Goal: Task Accomplishment & Management: Use online tool/utility

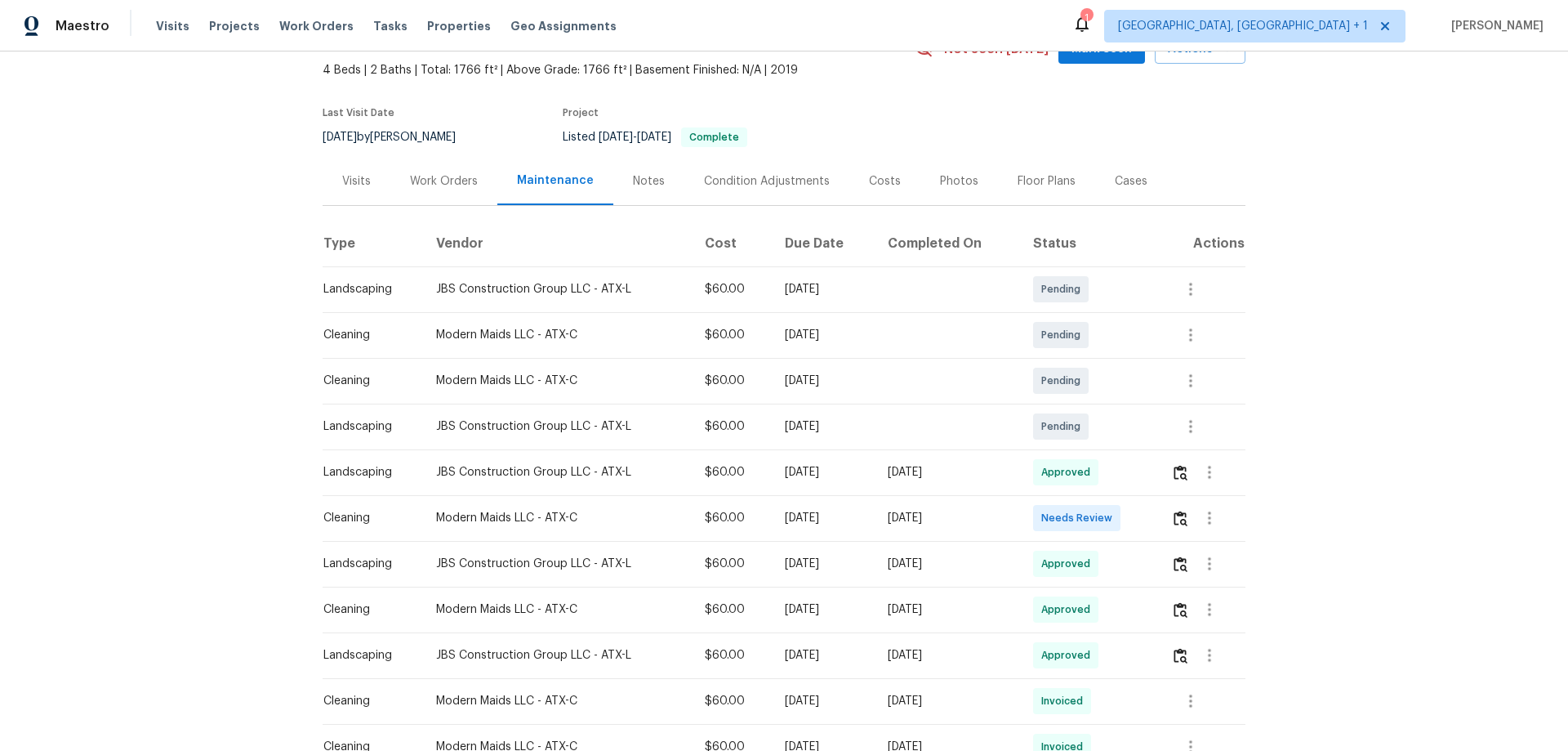
scroll to position [163, 0]
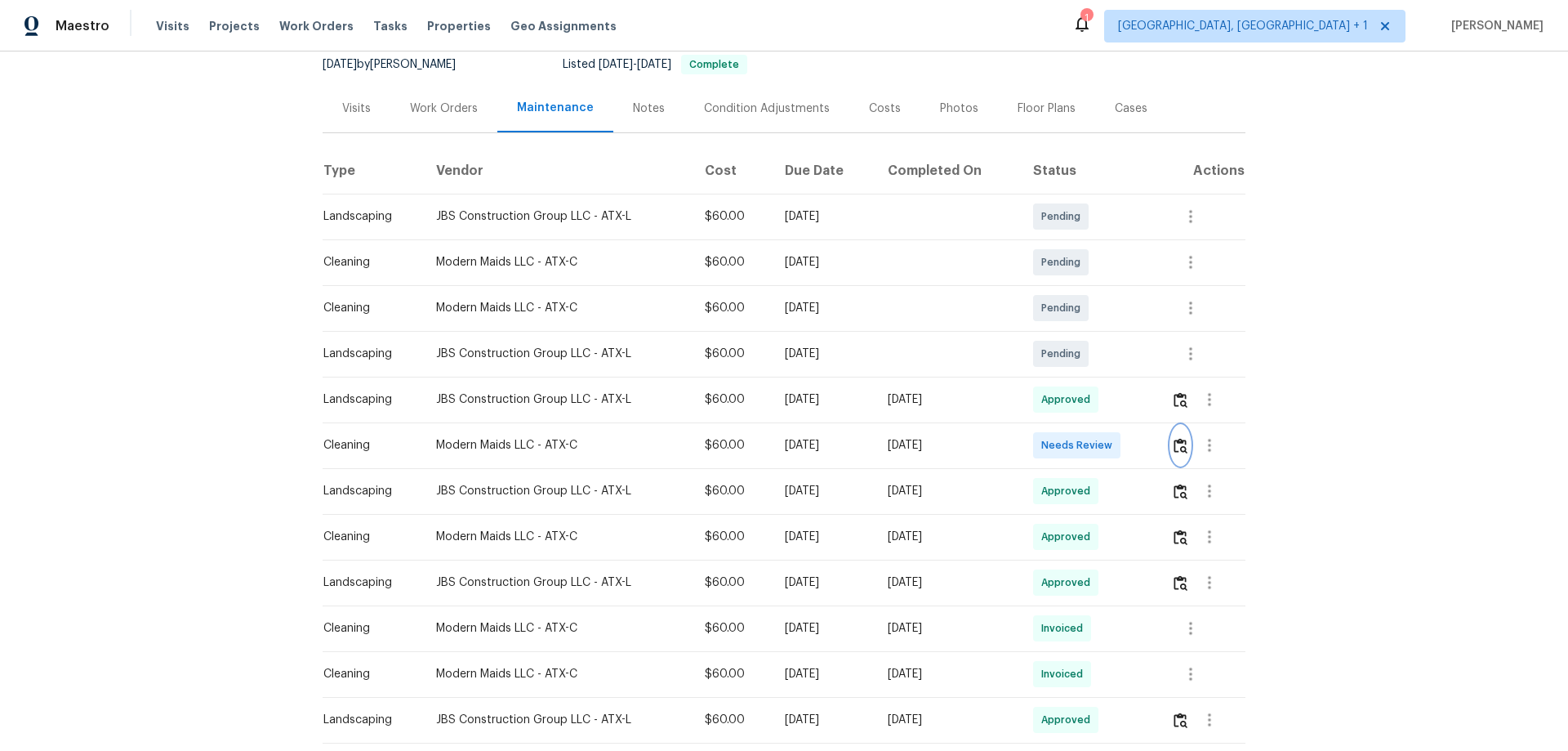
click at [1174, 442] on img "button" at bounding box center [1181, 446] width 14 height 15
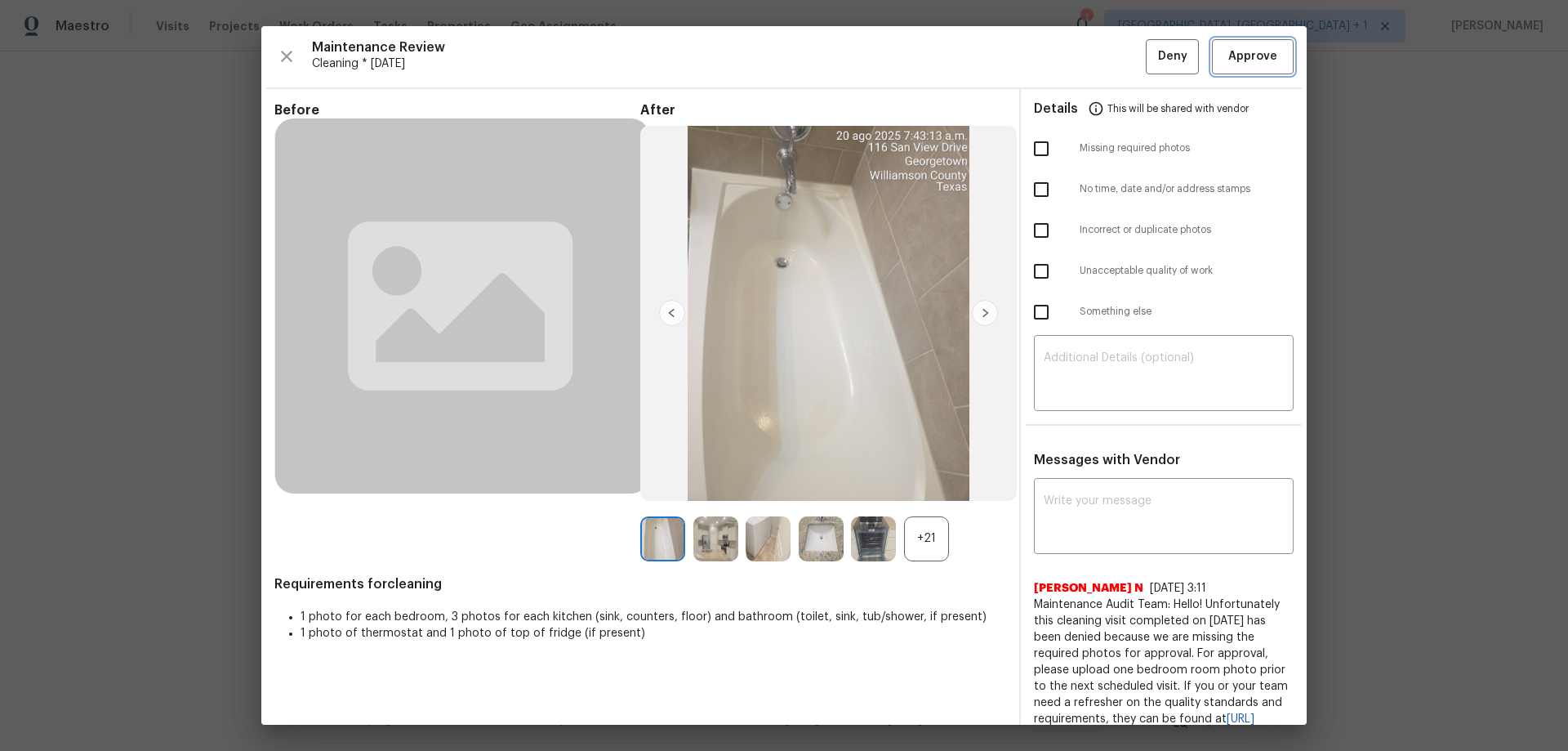
click at [1251, 47] on span "Approve" at bounding box center [1253, 56] width 49 height 20
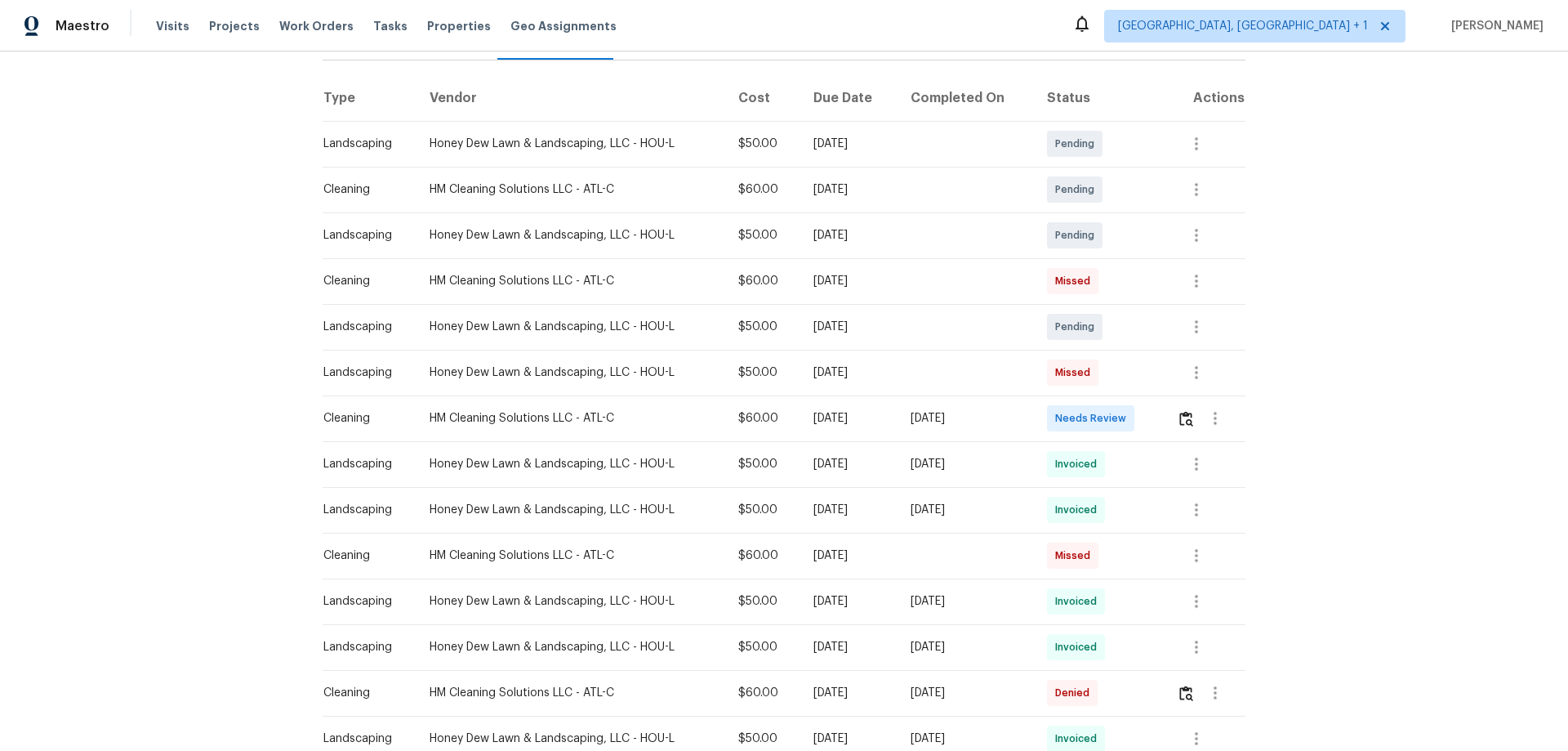
scroll to position [246, 0]
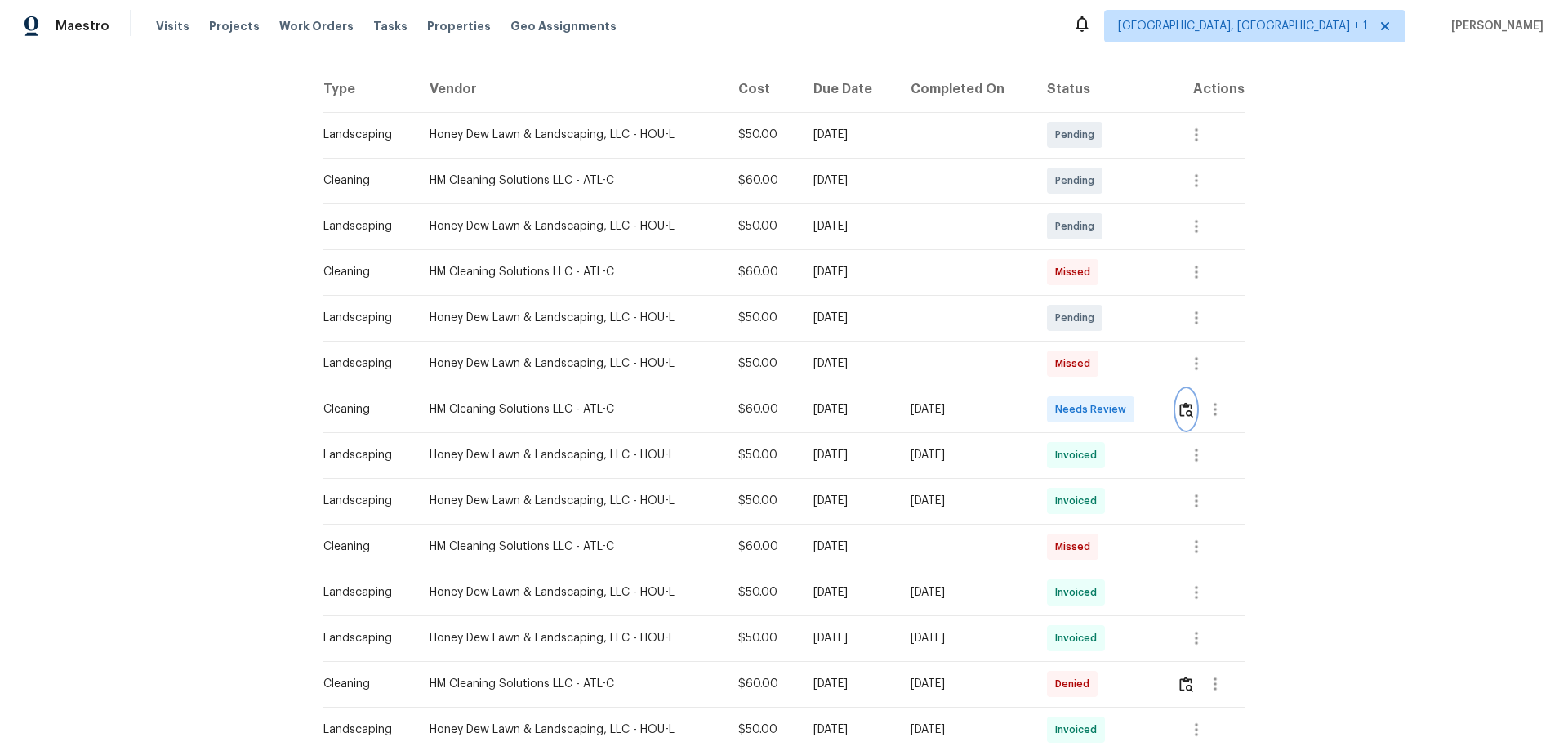
click at [1115, 404] on img "button" at bounding box center [1186, 410] width 14 height 15
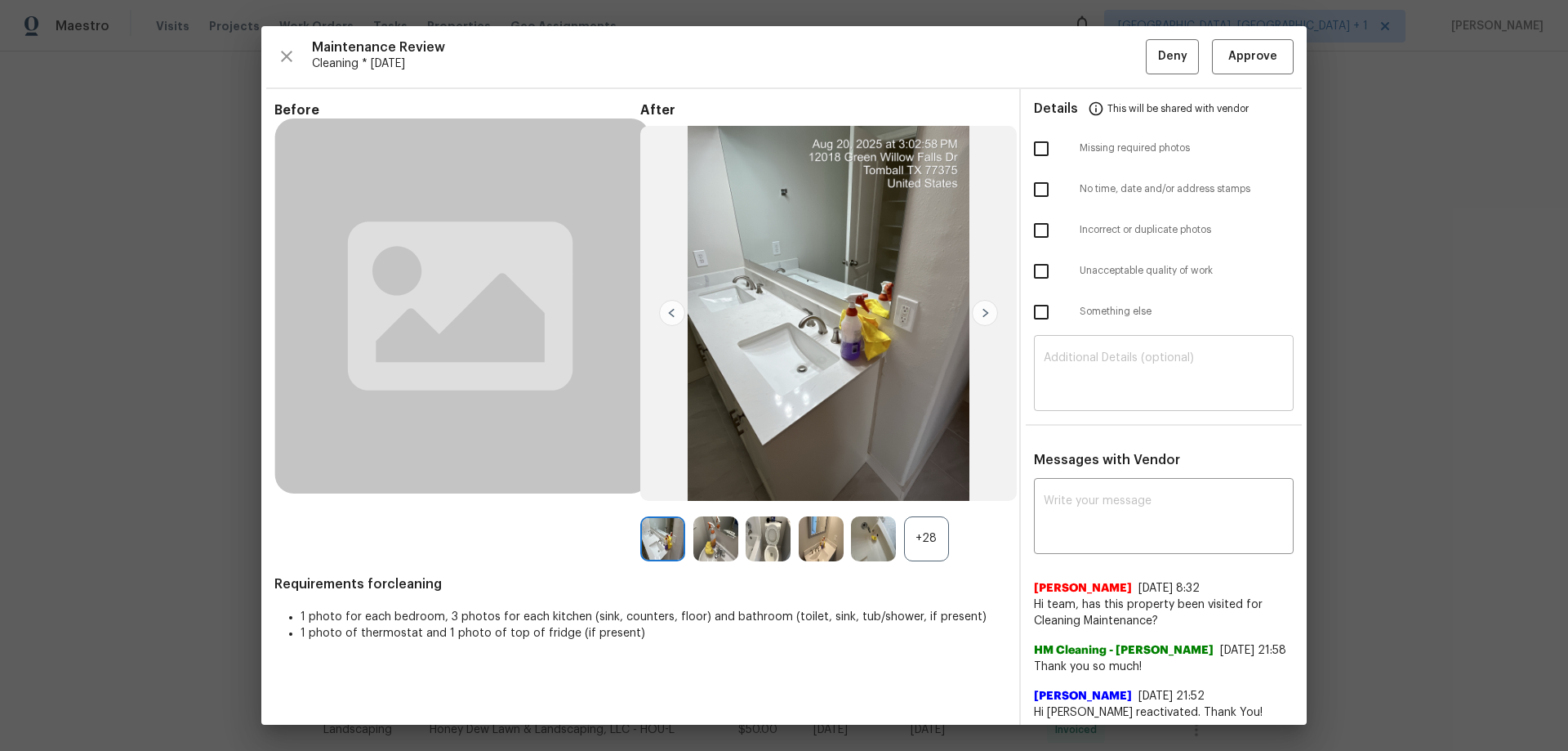
click at [1098, 367] on textarea at bounding box center [1164, 374] width 241 height 45
paste textarea "Maintenance Audit Team: Hello! Unfortunately, this cleaning visit completed on …"
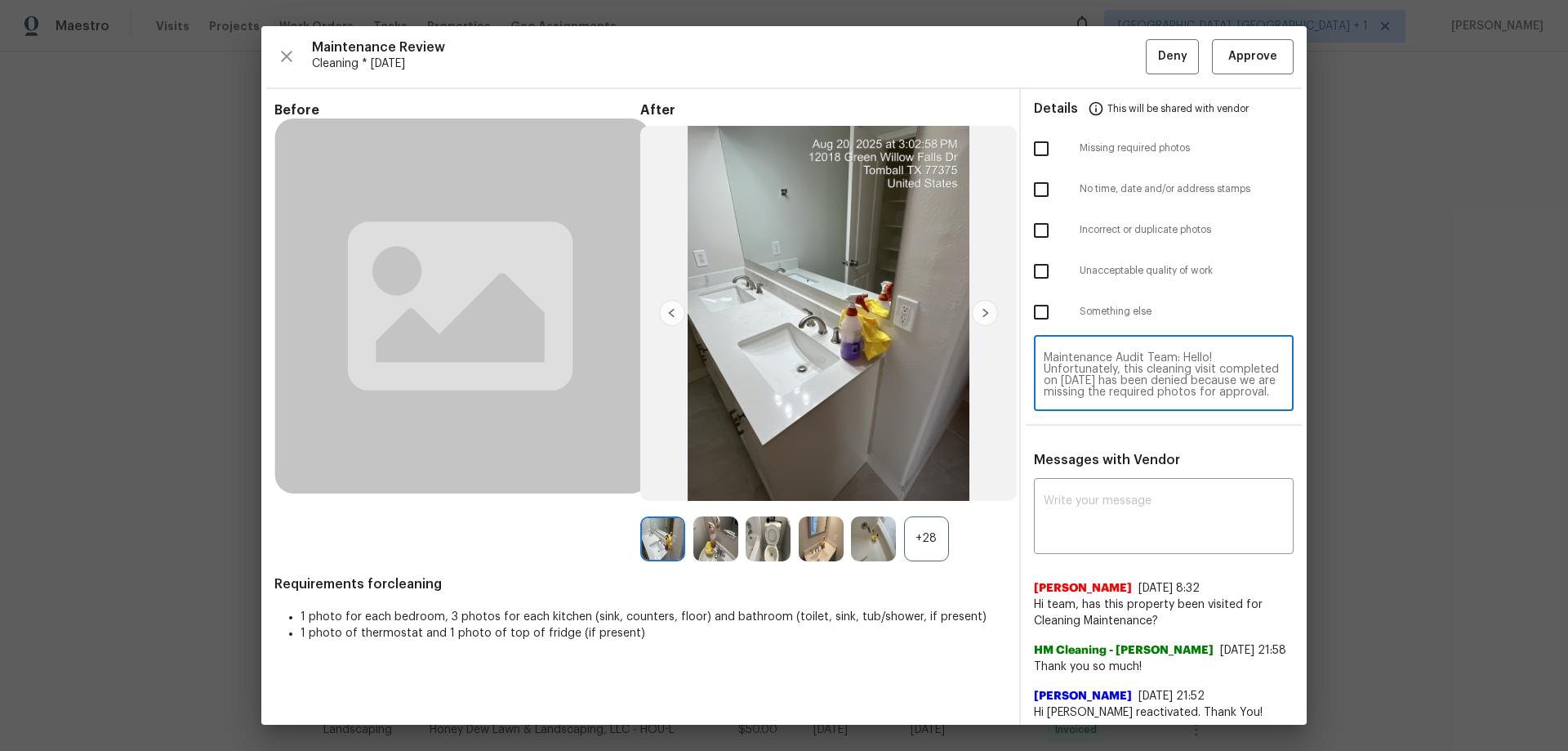
scroll to position [160, 0]
type textarea "Maintenance Audit Team: Hello! Unfortunately, this cleaning visit completed on …"
click at [1058, 495] on textarea at bounding box center [1164, 517] width 241 height 45
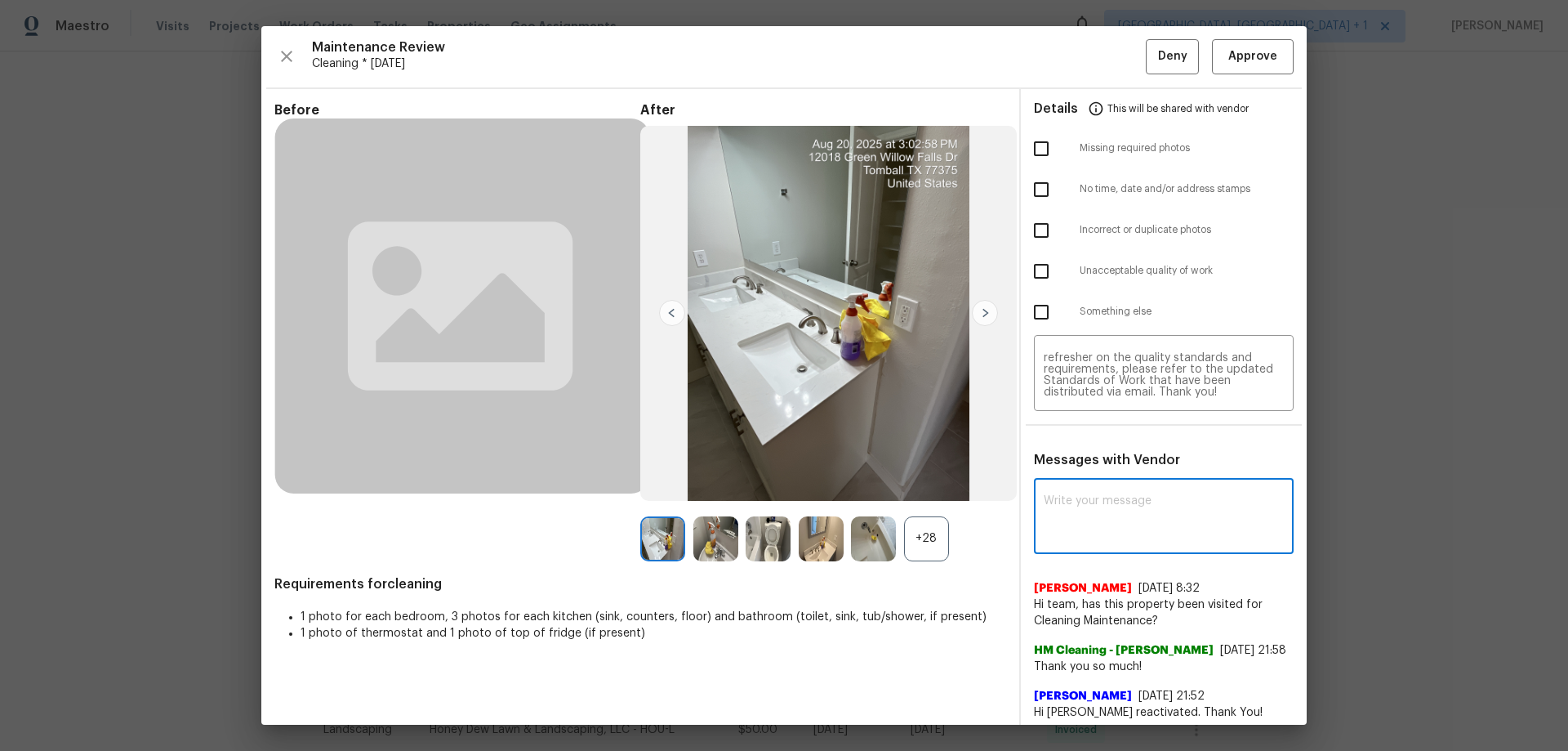
paste textarea "Maintenance Audit Team: Hello! Unfortunately, this cleaning visit completed on …"
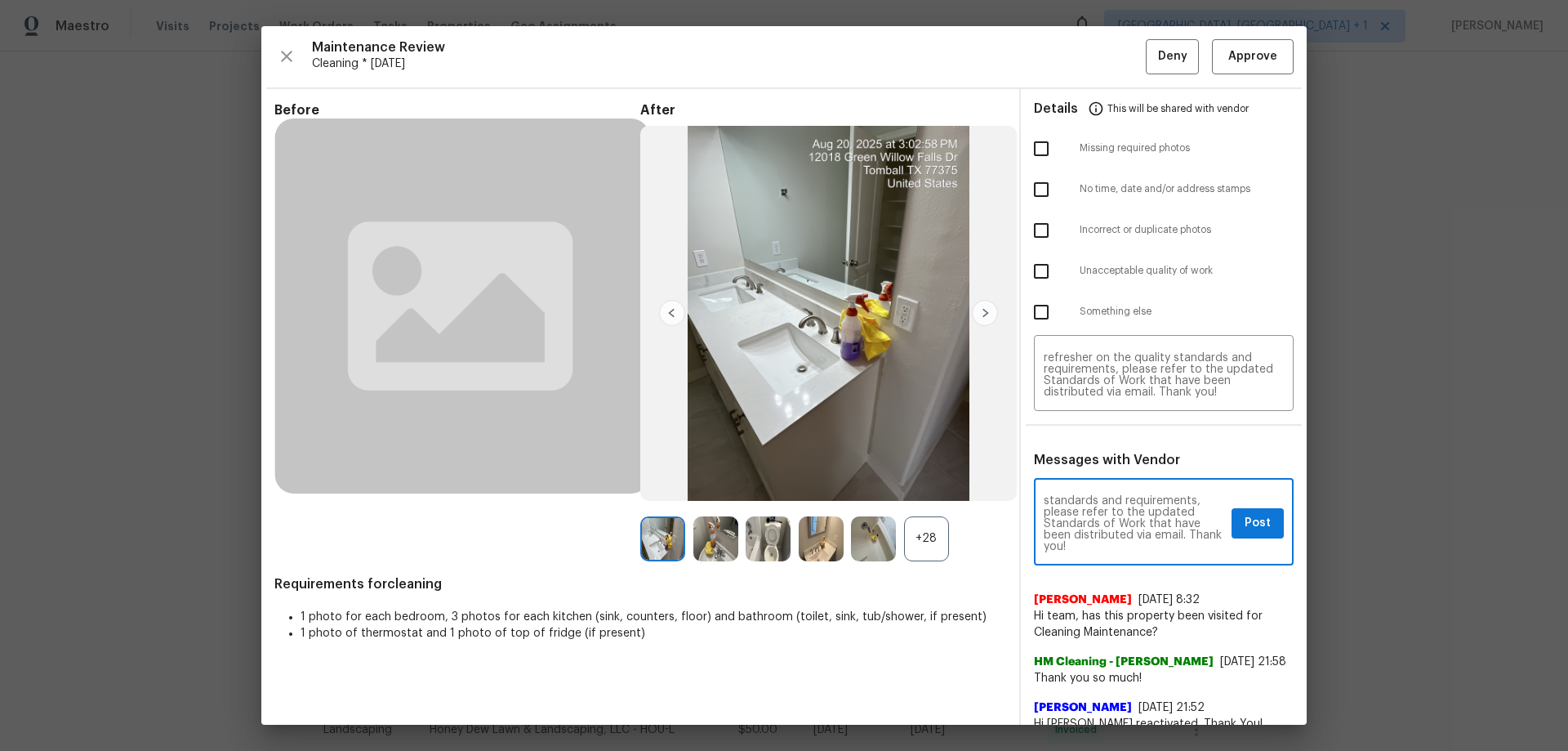
type textarea "Maintenance Audit Team: Hello! Unfortunately, this cleaning visit completed on …"
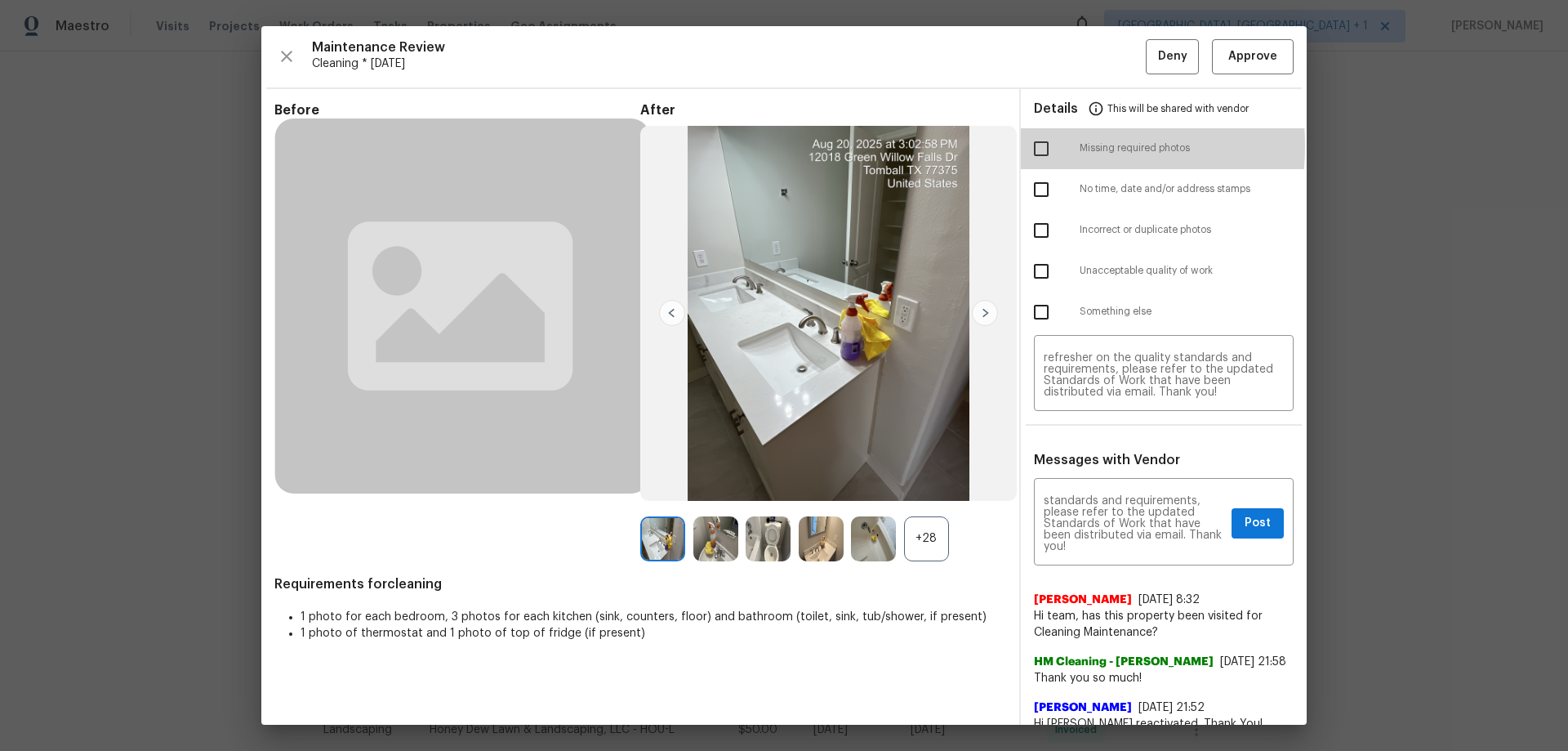
click at [1025, 146] on input "checkbox" at bounding box center [1041, 149] width 35 height 35
checkbox input "true"
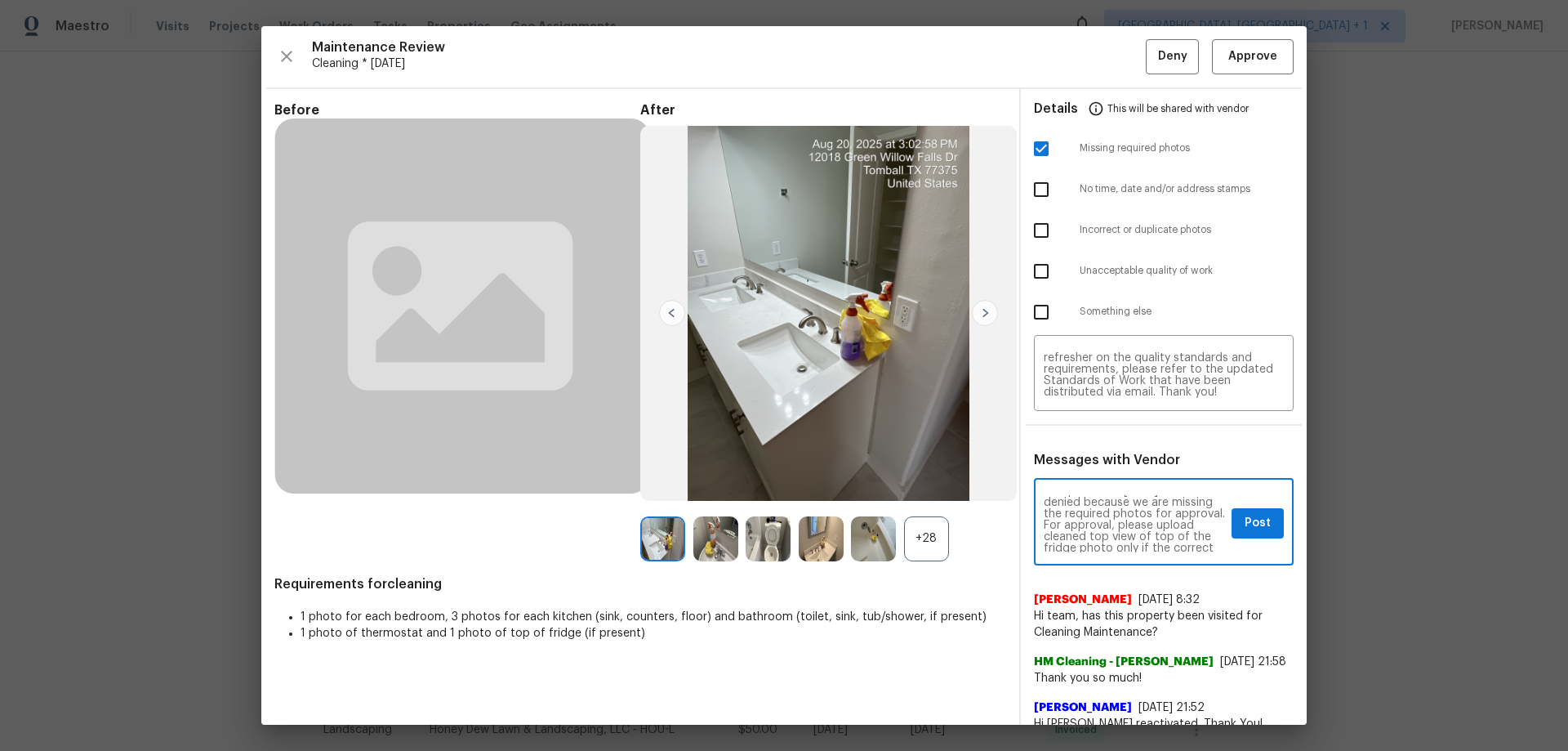
scroll to position [66, 0]
click at [1115, 495] on span "Post" at bounding box center [1258, 523] width 26 height 20
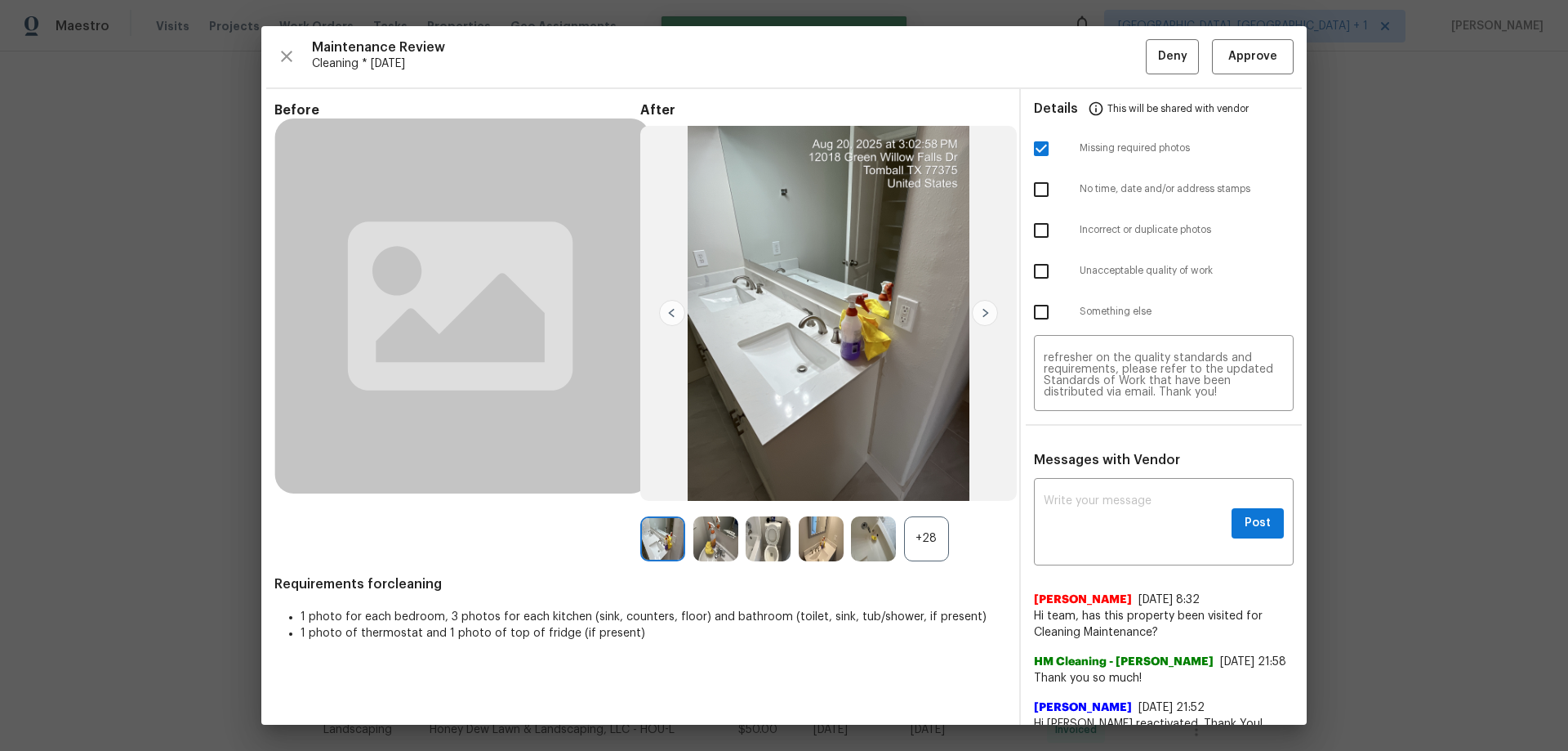
scroll to position [0, 0]
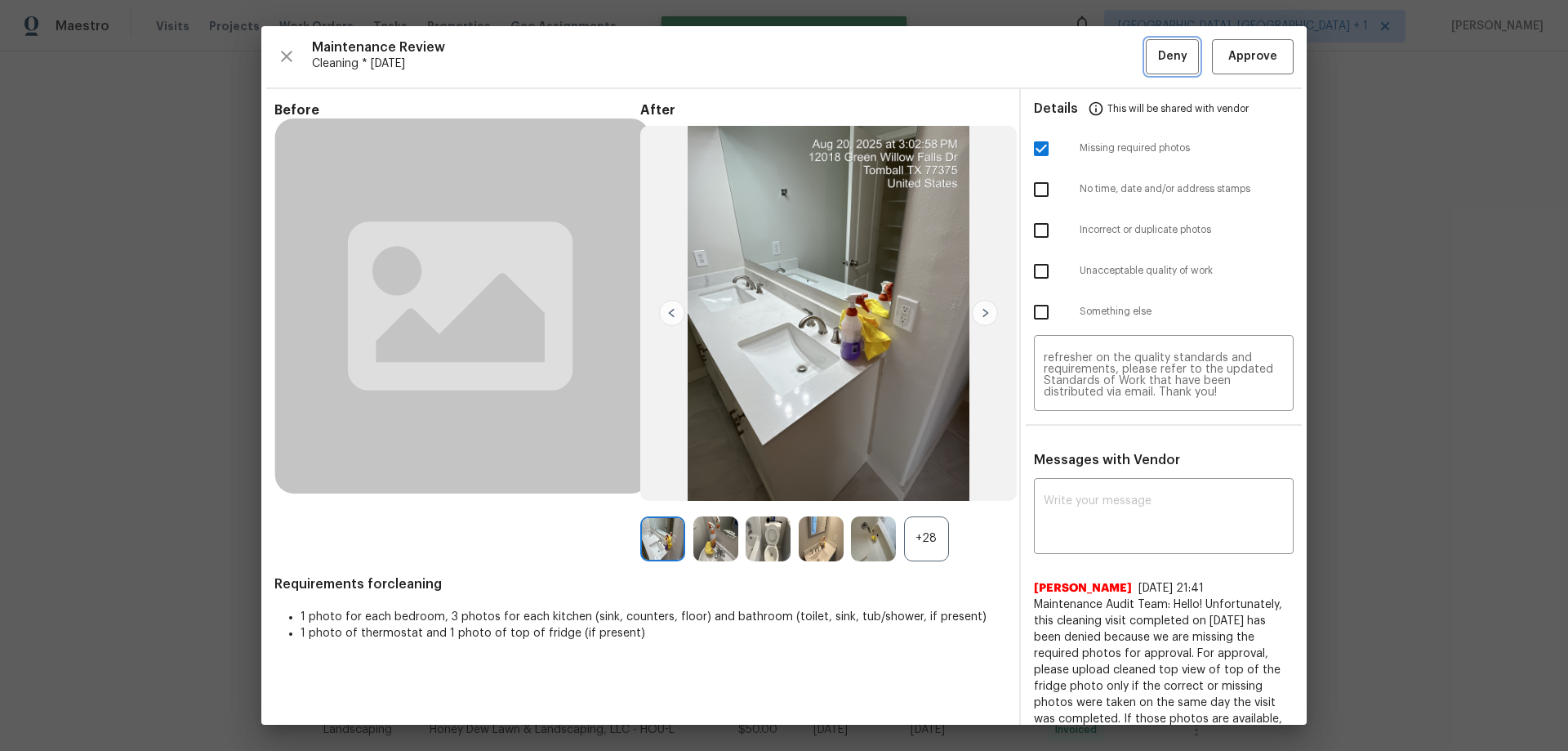
click at [1115, 45] on button "Deny" at bounding box center [1172, 57] width 53 height 35
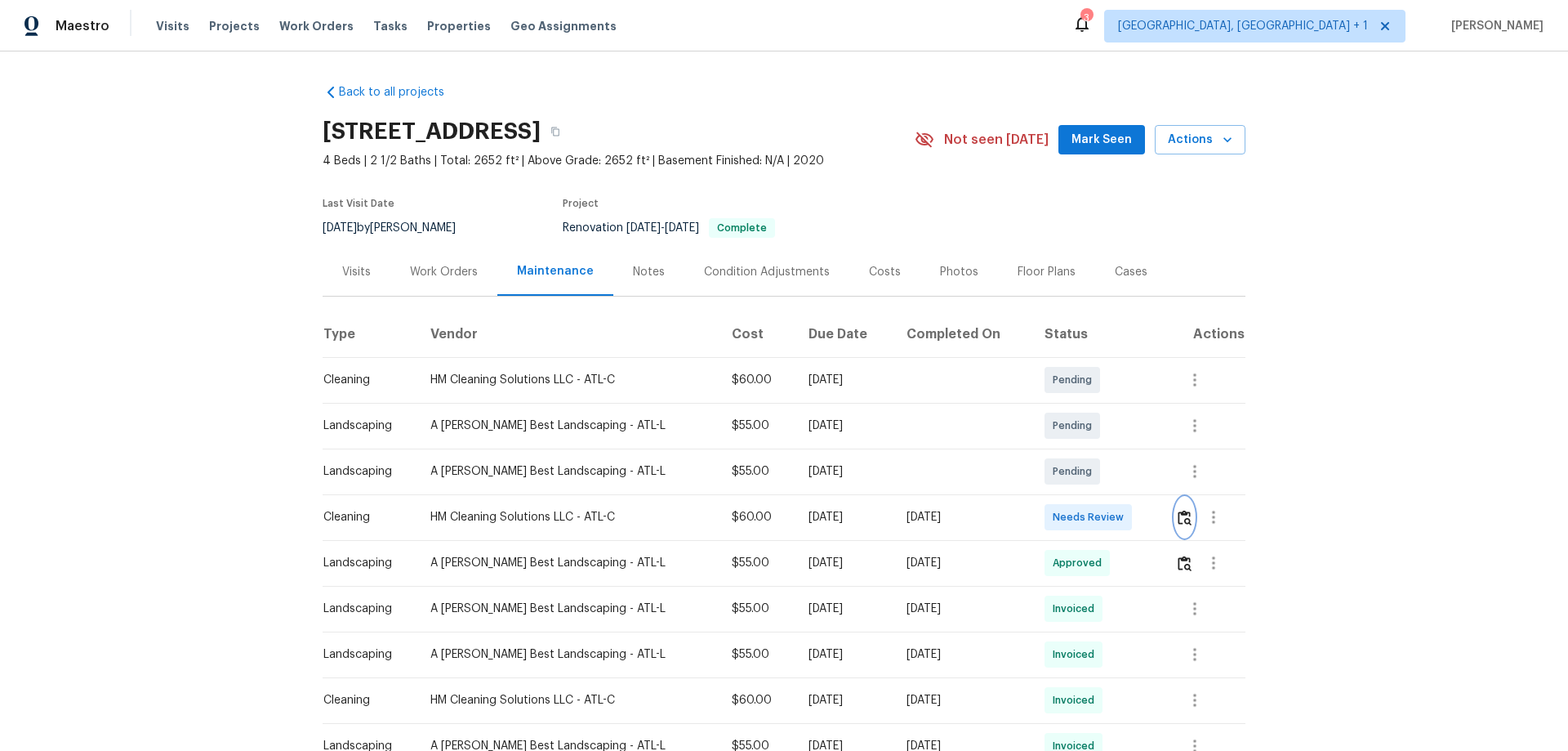
click at [1115, 495] on button "button" at bounding box center [1184, 517] width 18 height 40
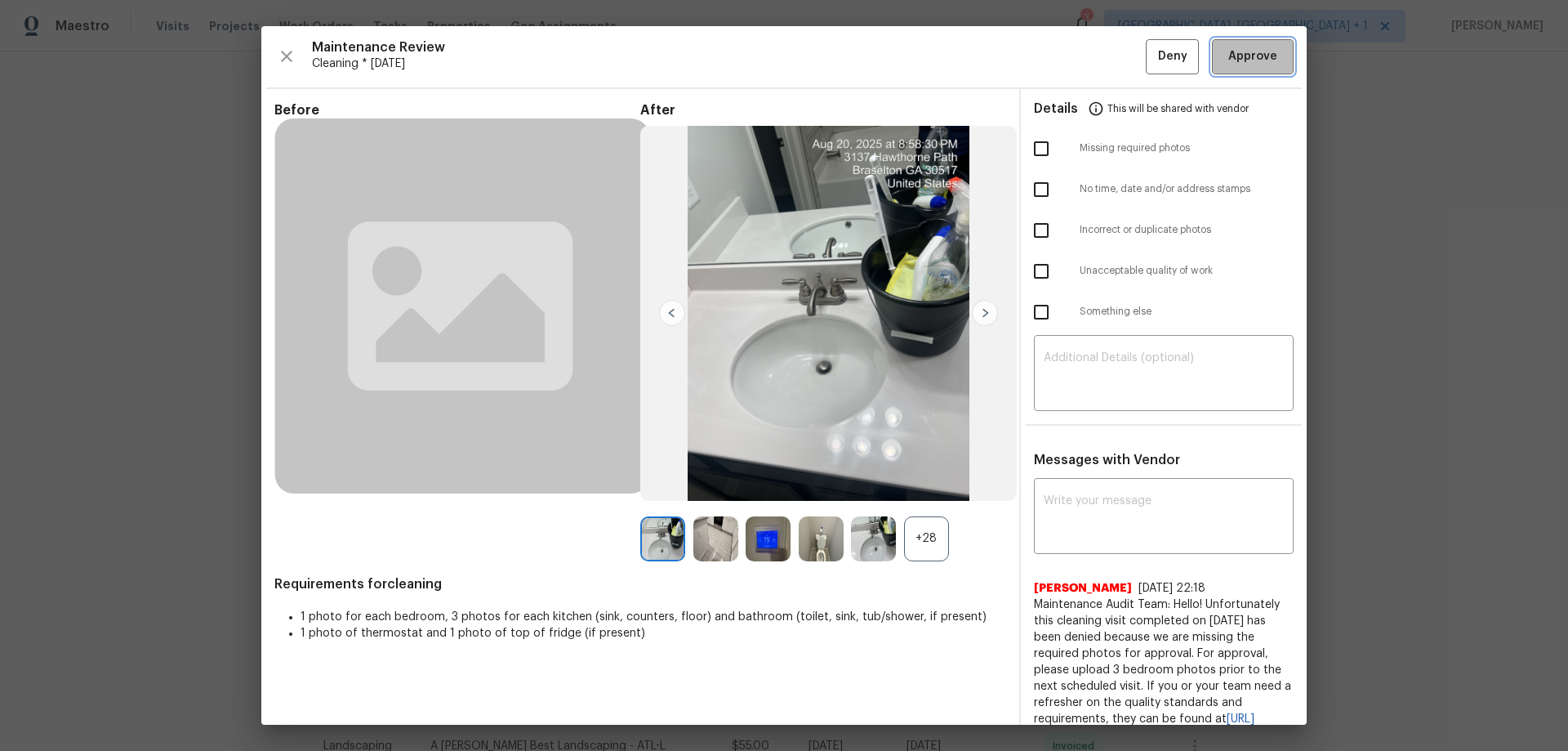
click at [1115, 45] on button "Approve" at bounding box center [1253, 57] width 82 height 35
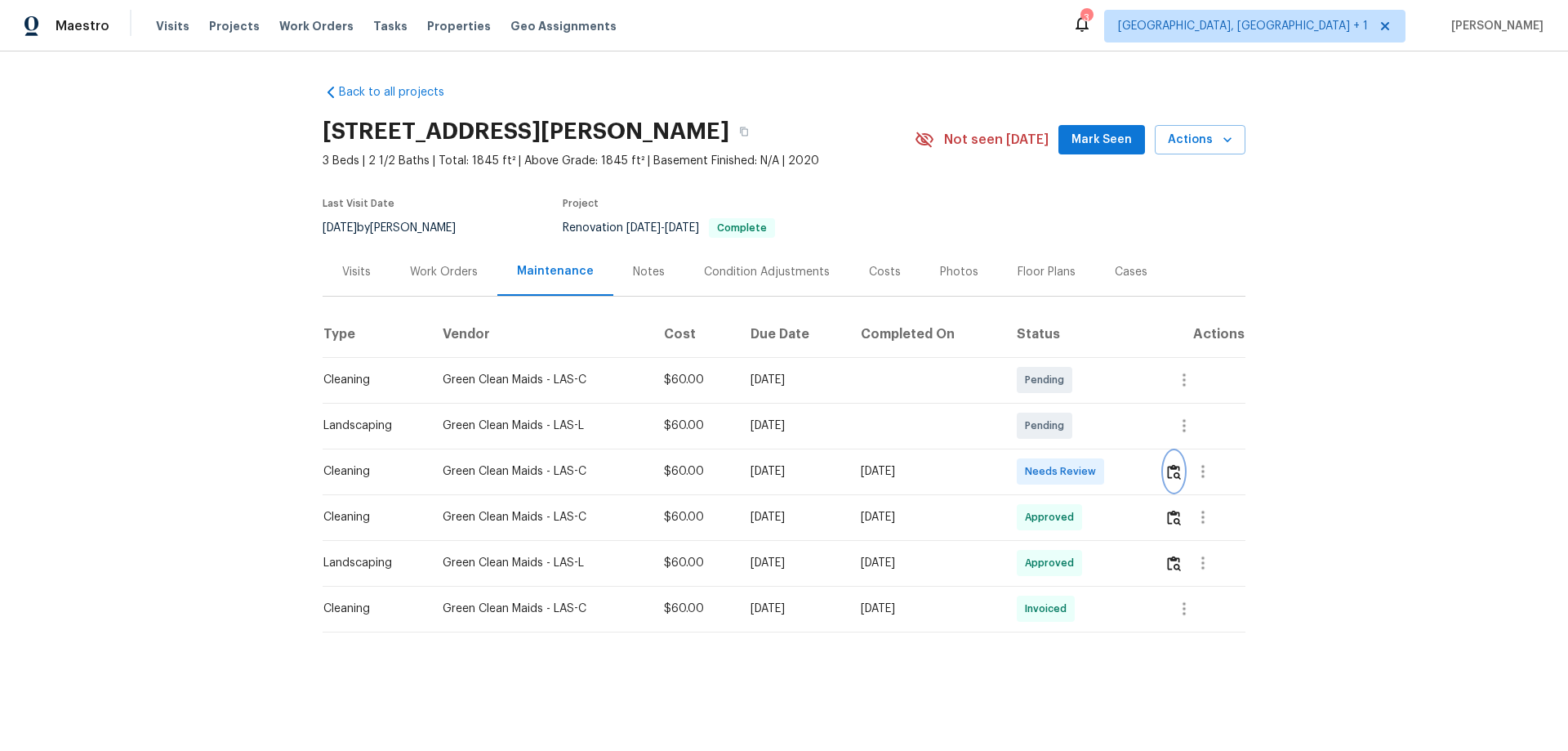
click at [1115, 461] on button "button" at bounding box center [1174, 472] width 18 height 40
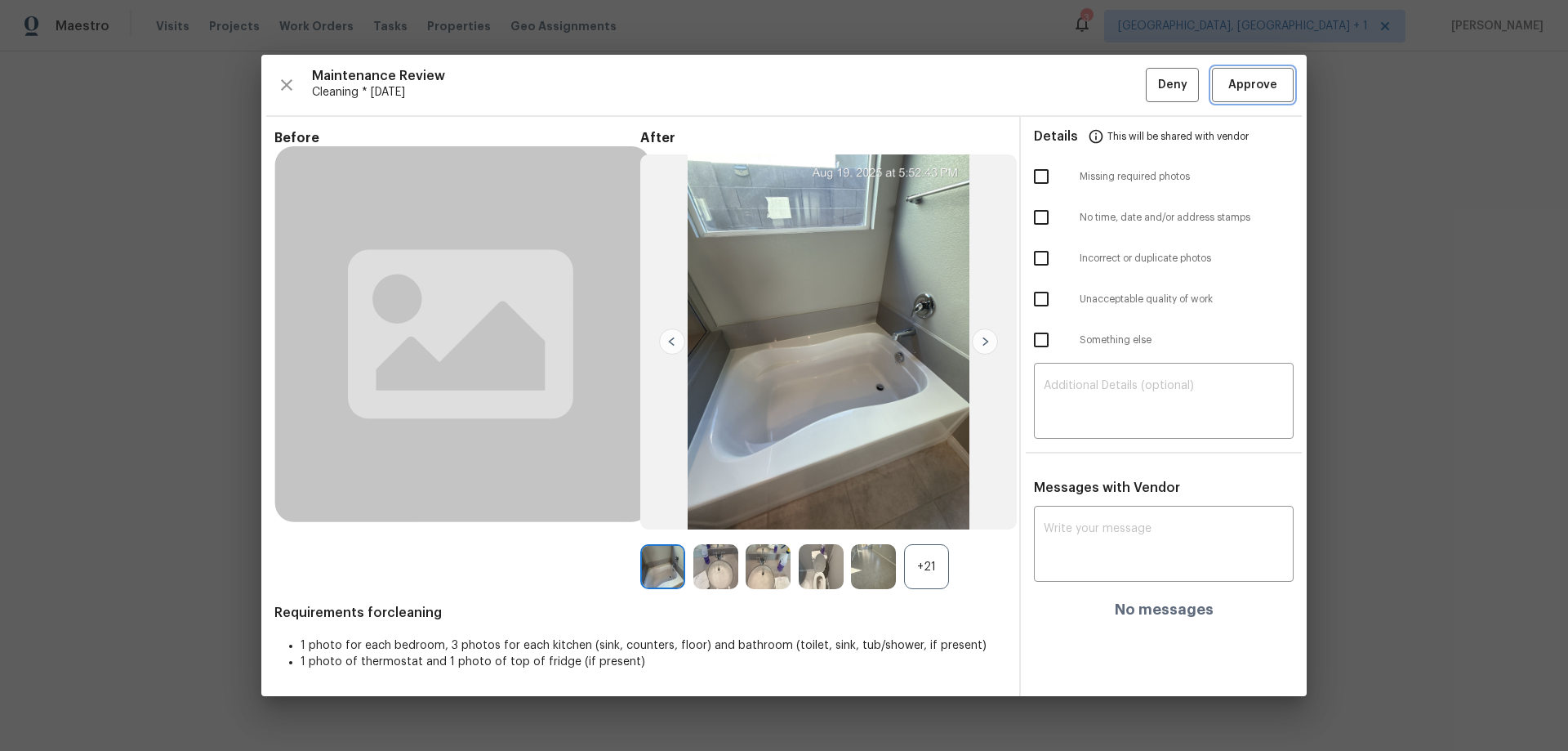
click at [1115, 72] on button "Approve" at bounding box center [1253, 85] width 82 height 35
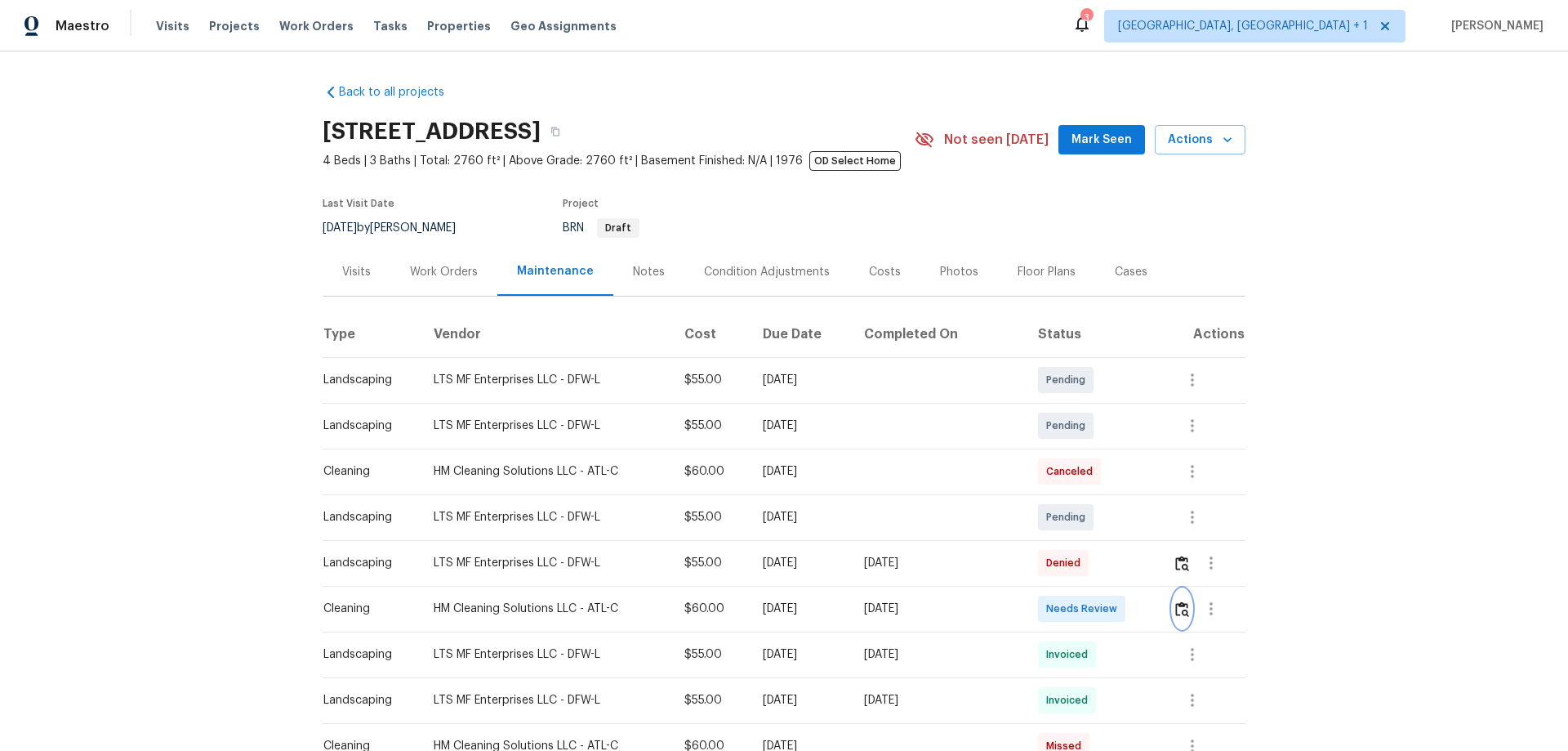
click at [1175, 599] on button "button" at bounding box center [1182, 609] width 18 height 40
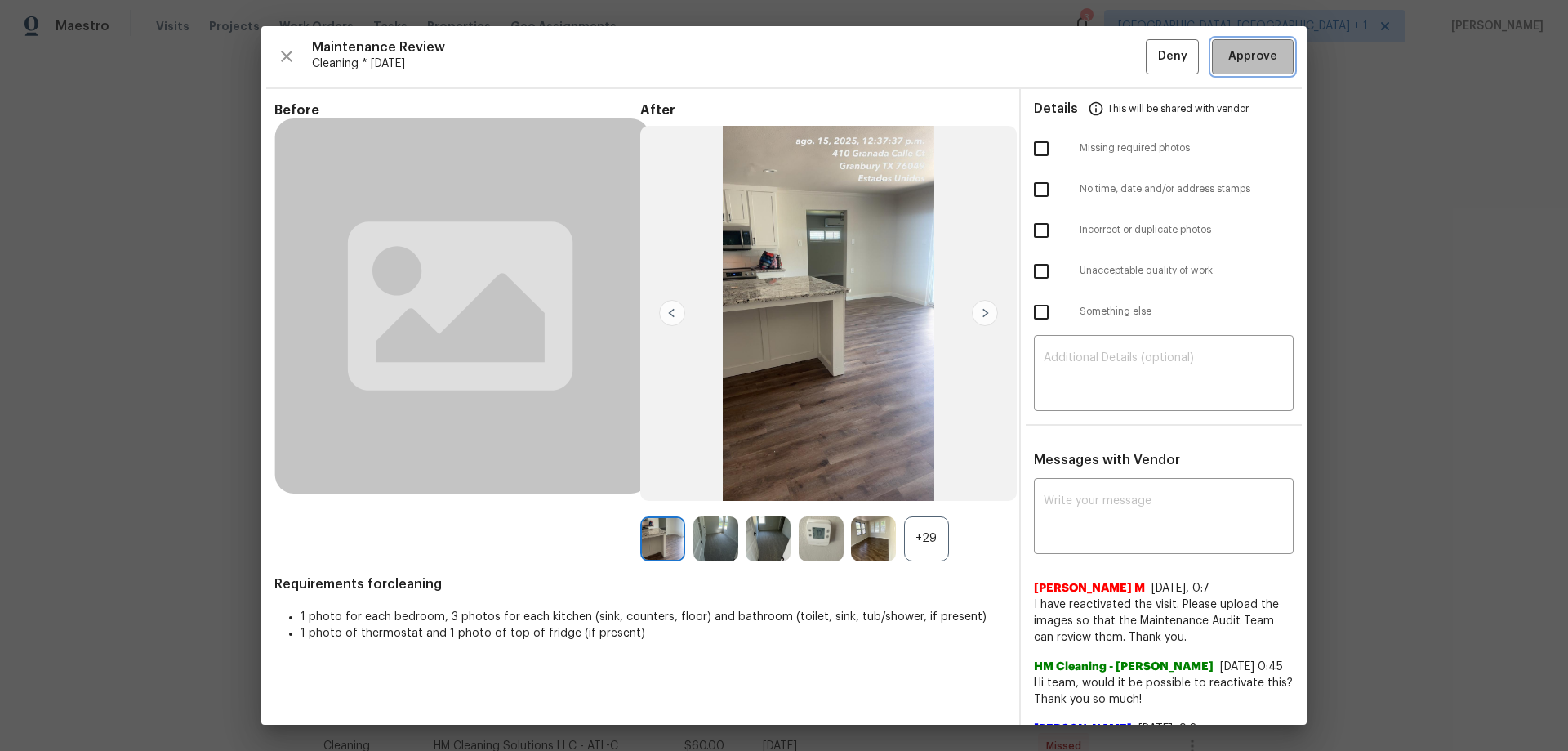
click at [1273, 58] on button "Approve" at bounding box center [1253, 57] width 82 height 35
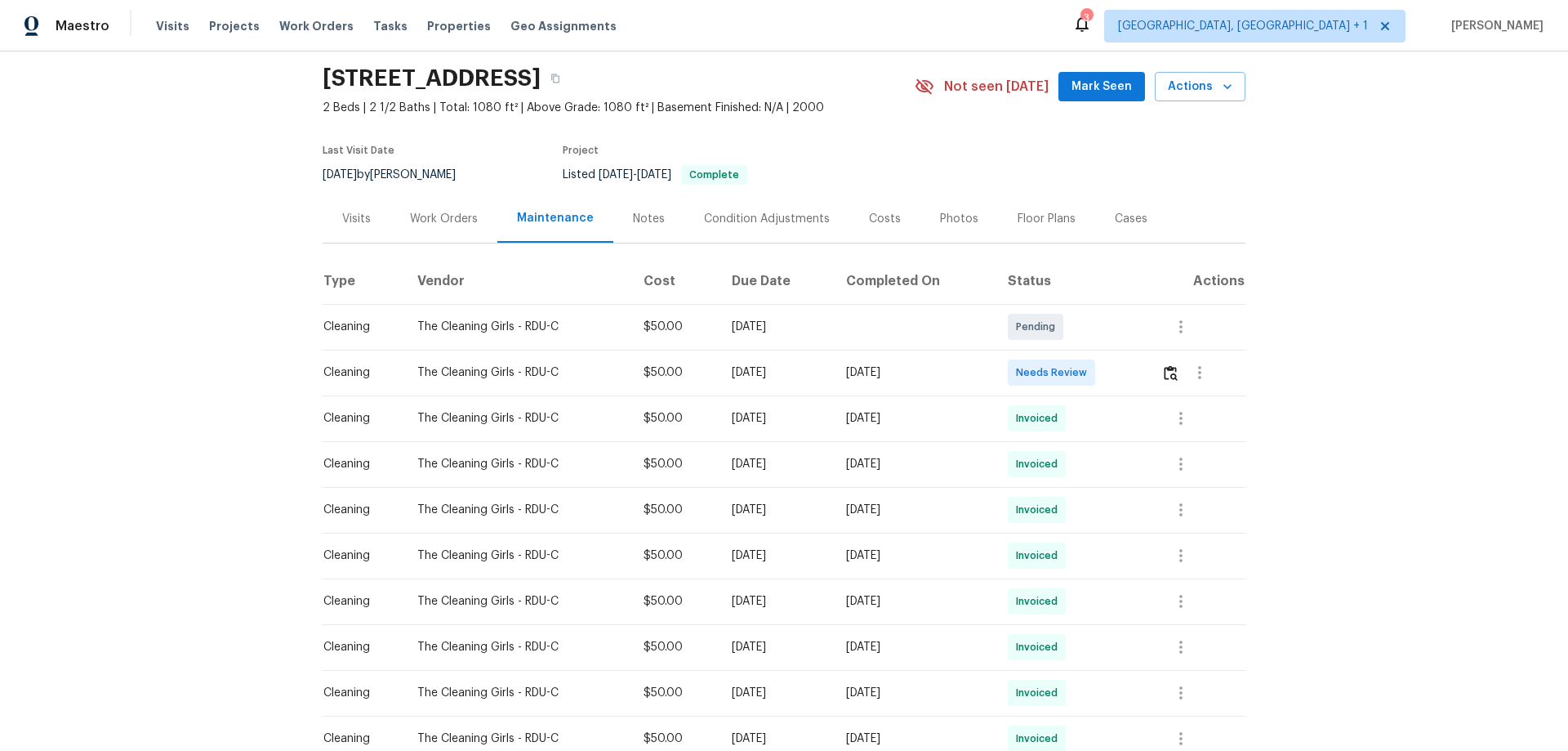
scroll to position [82, 0]
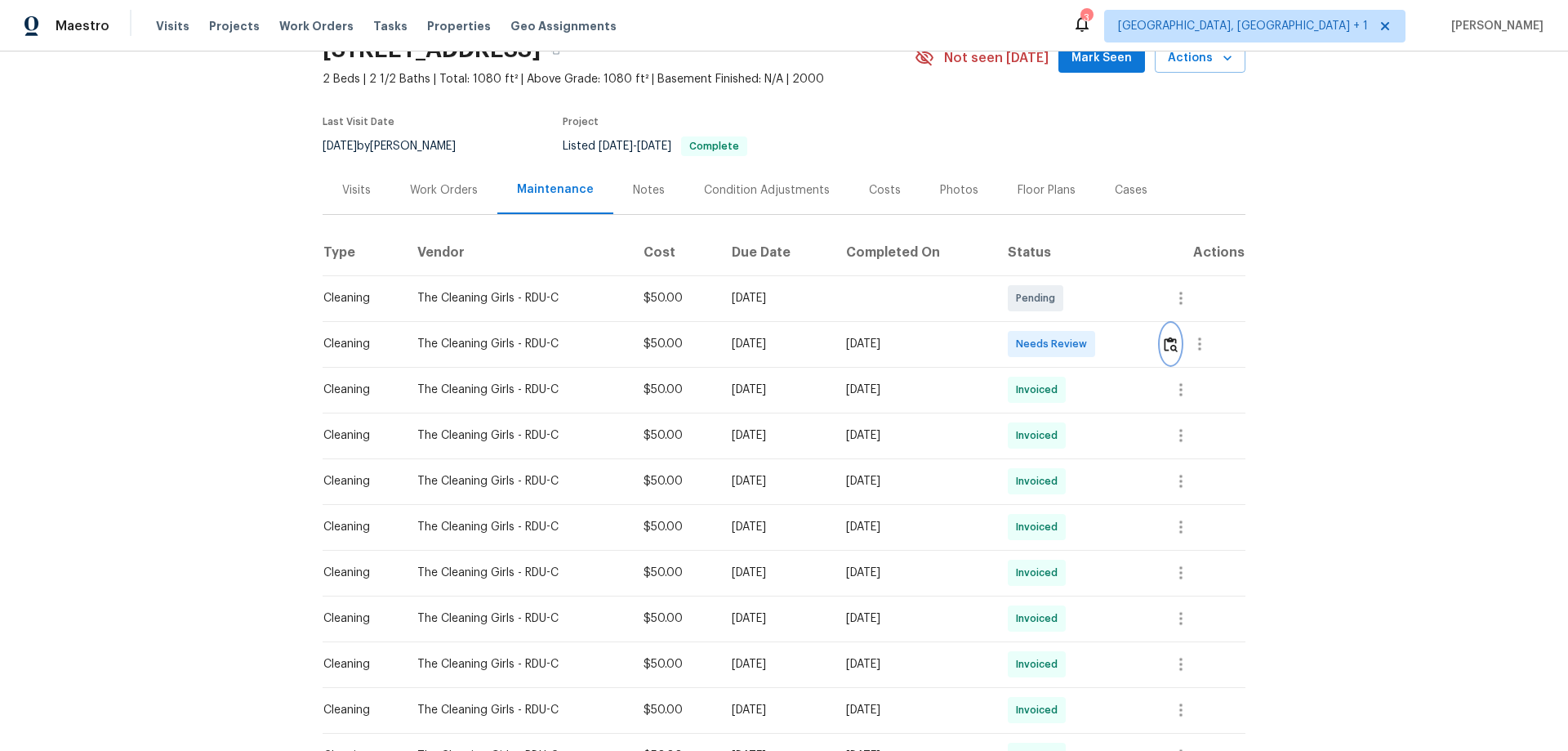
click at [1177, 347] on img "button" at bounding box center [1171, 344] width 14 height 15
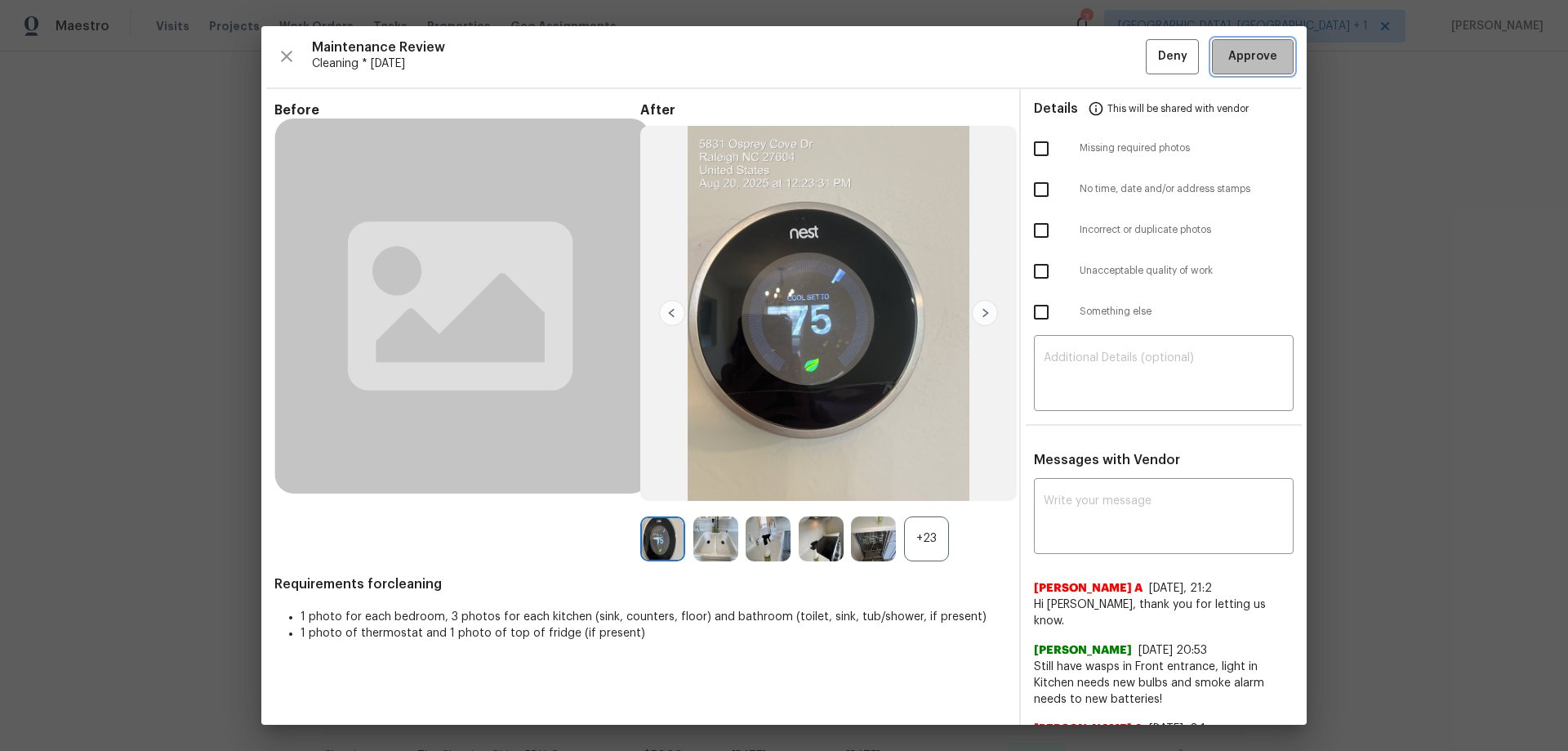
click at [1261, 61] on span "Approve" at bounding box center [1253, 56] width 49 height 20
